Goal: Task Accomplishment & Management: Manage account settings

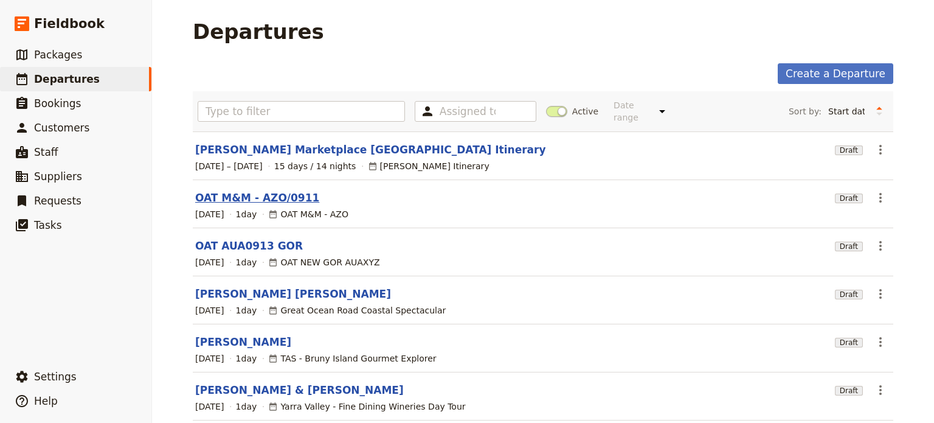
click at [225, 190] on link "OAT M&M - AZO/0911" at bounding box center [257, 197] width 124 height 15
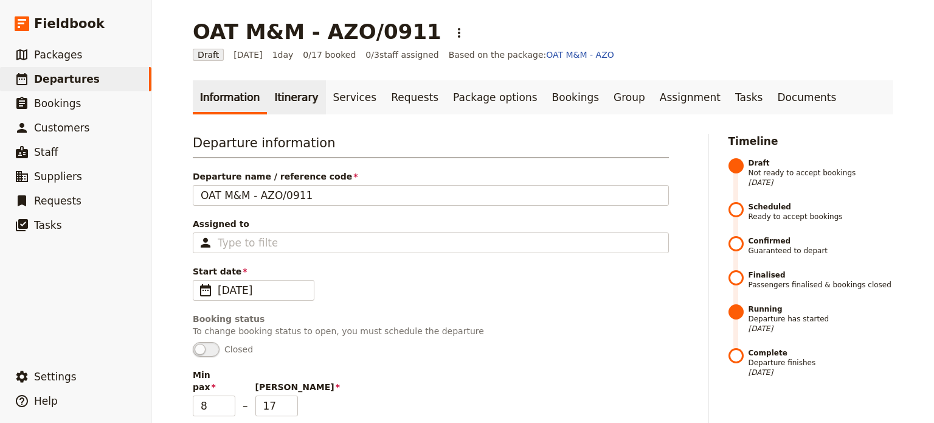
click at [272, 92] on link "Itinerary" at bounding box center [296, 97] width 58 height 34
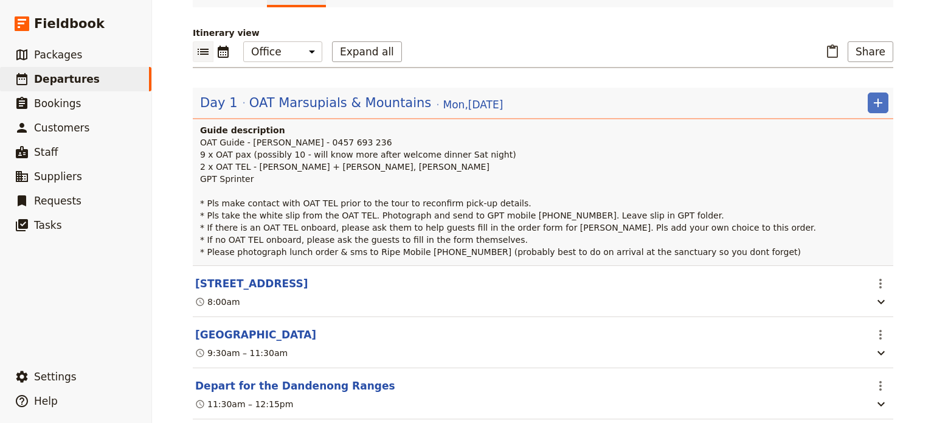
scroll to position [243, 0]
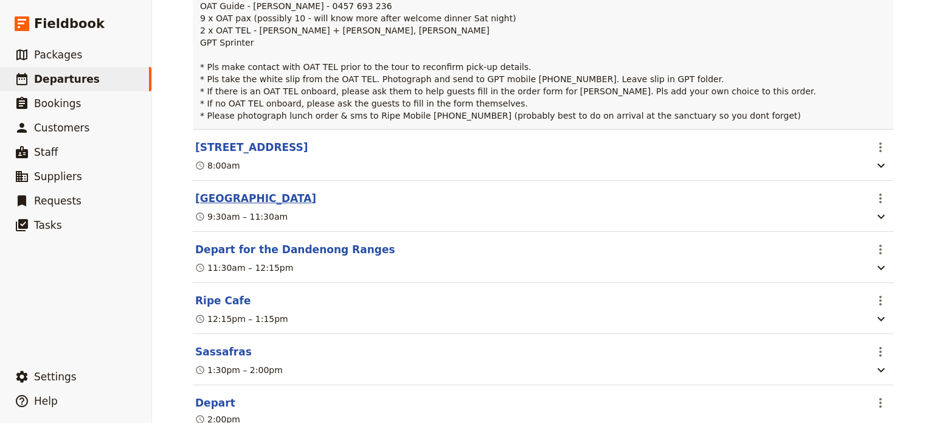
click at [216, 198] on button "[GEOGRAPHIC_DATA]" at bounding box center [255, 198] width 121 height 15
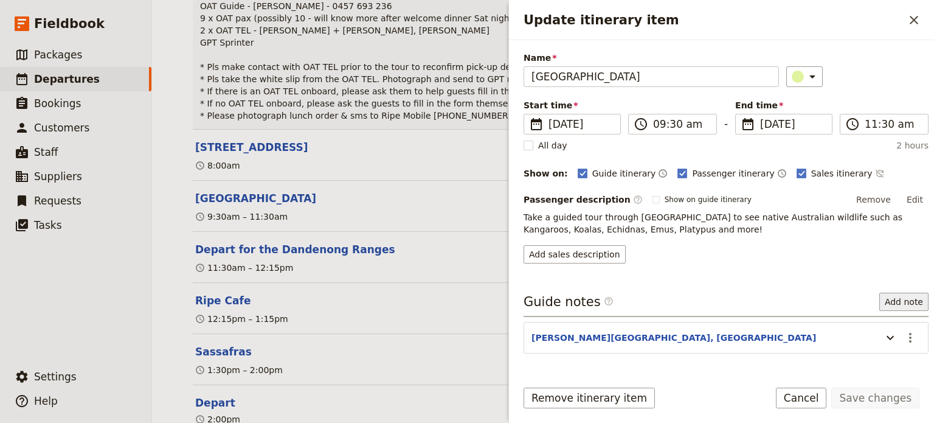
scroll to position [71, 0]
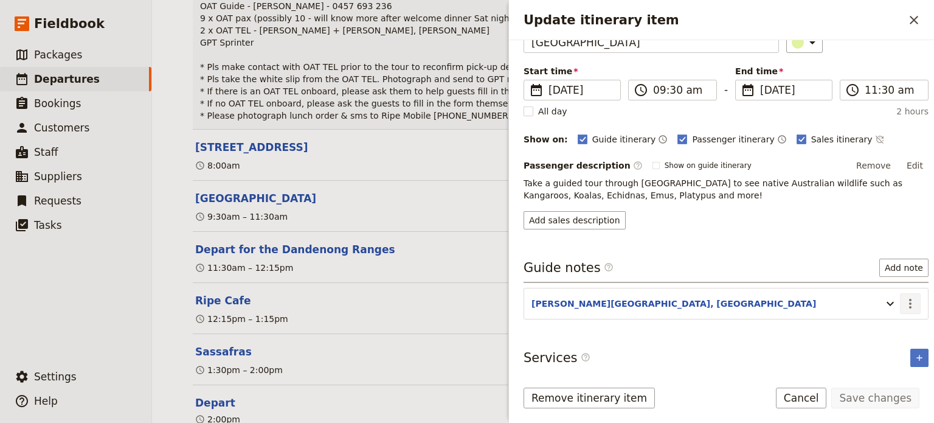
click at [908, 308] on button "​" at bounding box center [910, 303] width 21 height 21
click at [905, 330] on button "Edit note" at bounding box center [875, 326] width 71 height 17
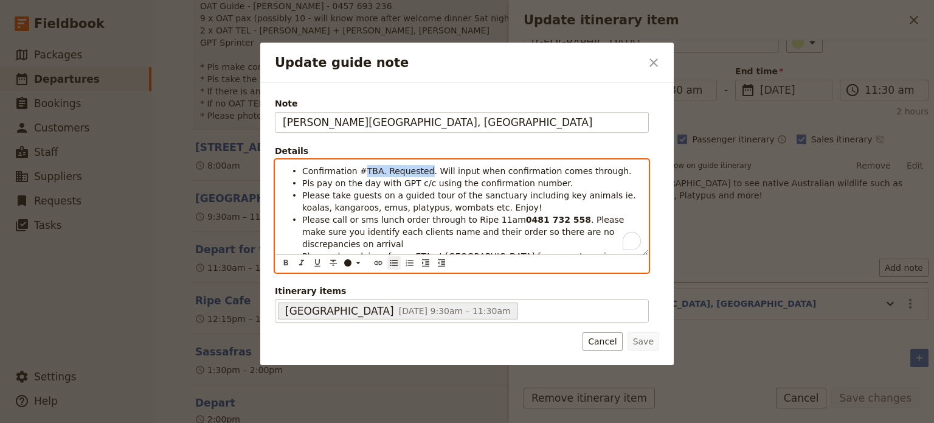
drag, startPoint x: 415, startPoint y: 169, endPoint x: 358, endPoint y: 164, distance: 57.4
click at [358, 164] on li "Confirmation #TBA. Requested. Will input when confirmation comes through." at bounding box center [471, 170] width 339 height 12
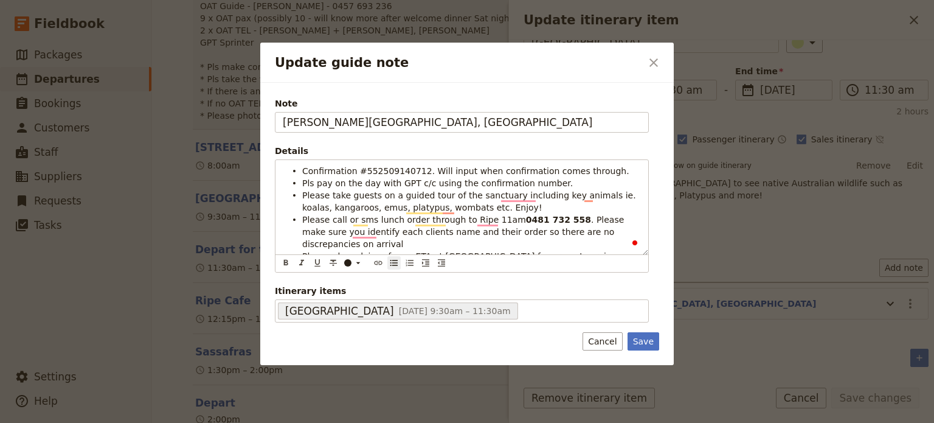
click at [644, 336] on div "Note [PERSON_NAME][GEOGRAPHIC_DATA] Details Confirmation #552509140712. Will in…" at bounding box center [466, 224] width 413 height 283
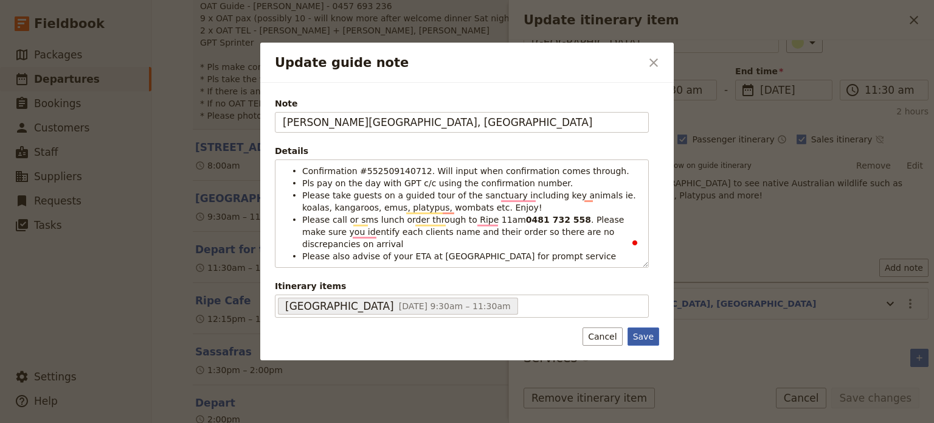
click at [644, 327] on button "Save" at bounding box center [644, 336] width 32 height 18
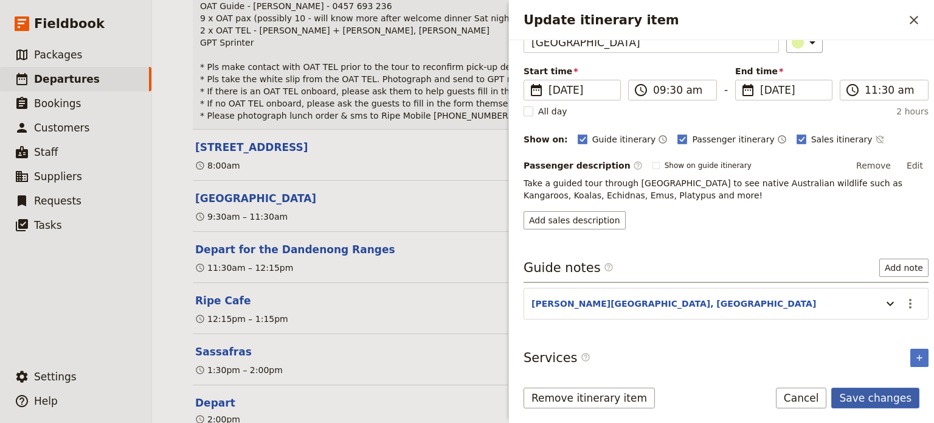
click at [852, 396] on button "Save changes" at bounding box center [875, 397] width 88 height 21
